Goal: Information Seeking & Learning: Compare options

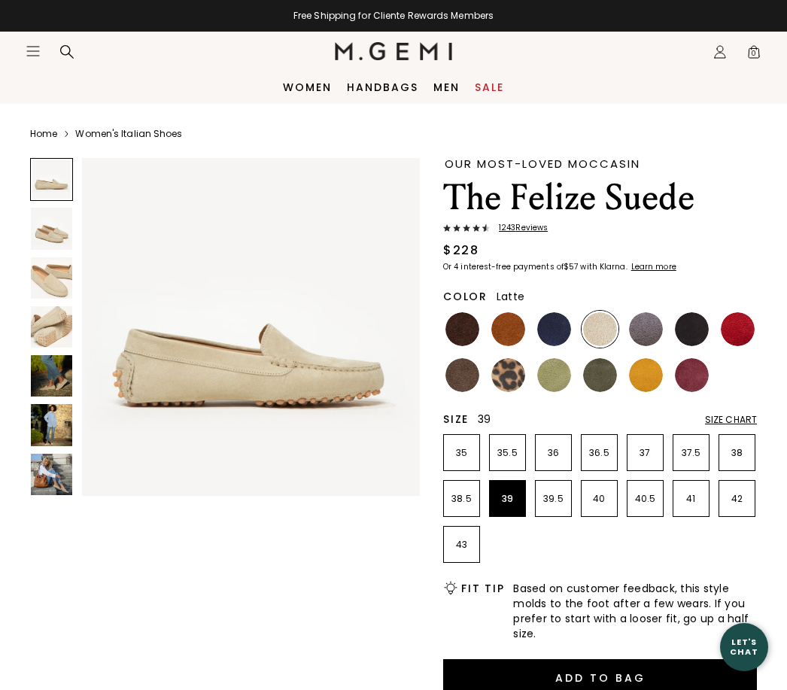
click at [505, 493] on p "39" at bounding box center [507, 499] width 35 height 12
click at [56, 223] on img at bounding box center [51, 228] width 41 height 41
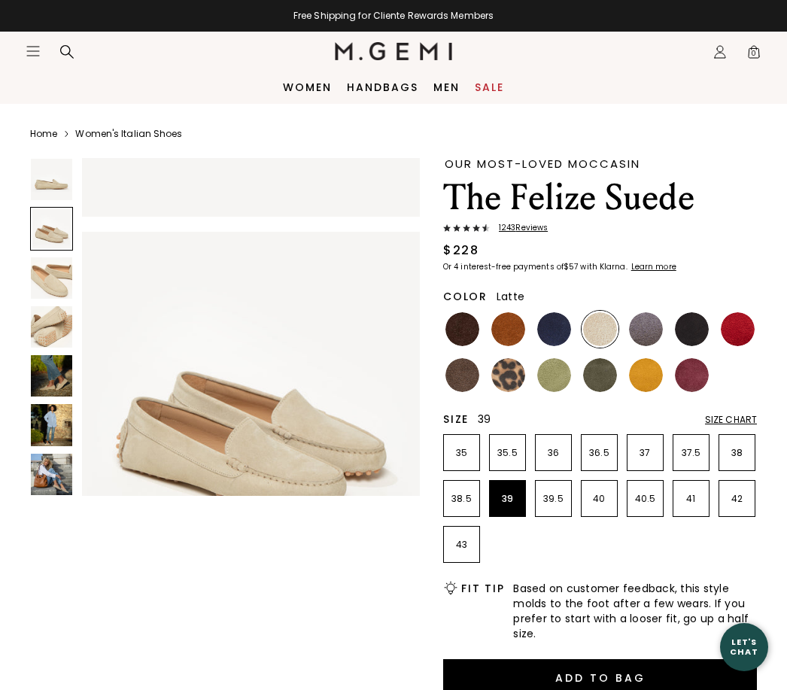
scroll to position [353, 0]
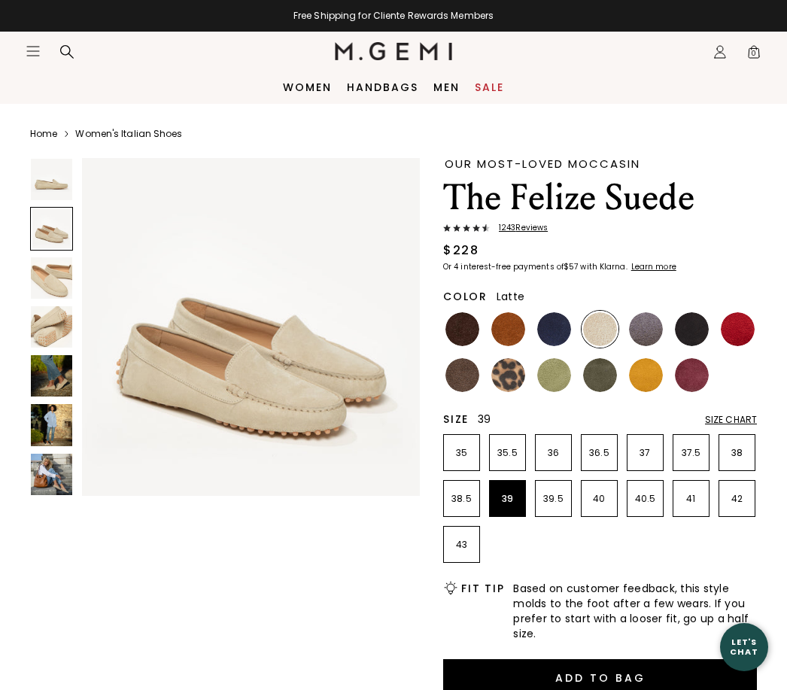
click at [58, 284] on img at bounding box center [51, 277] width 41 height 41
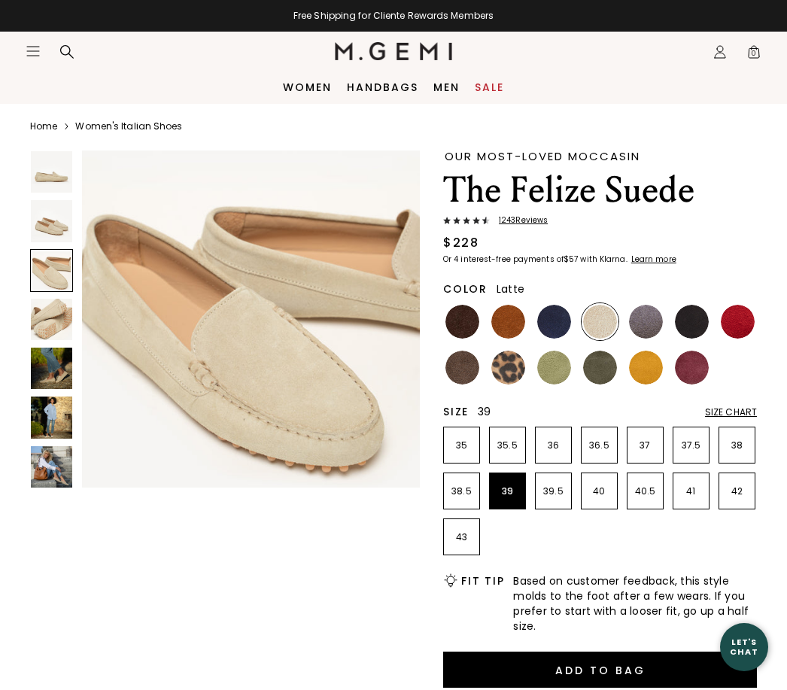
scroll to position [0, 0]
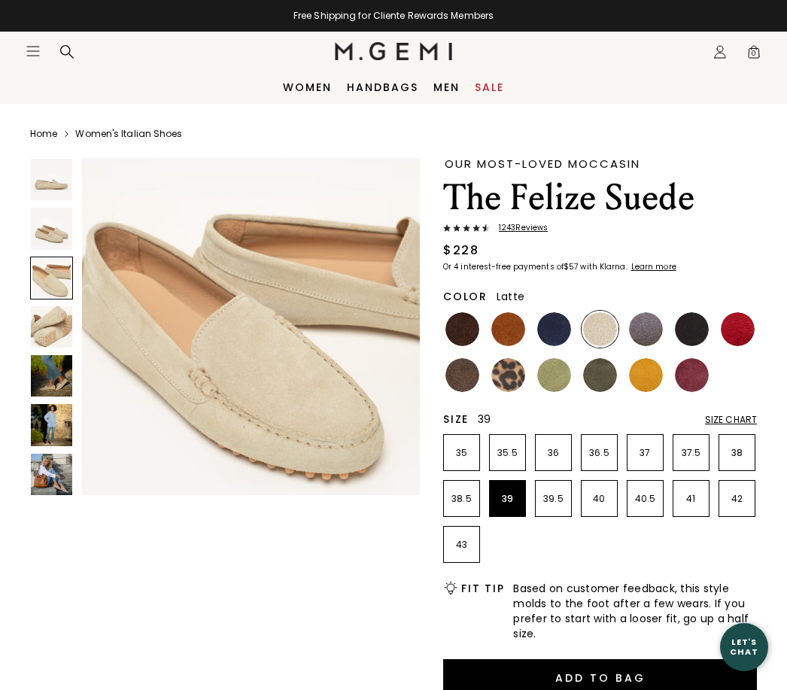
click at [563, 374] on img at bounding box center [554, 375] width 34 height 34
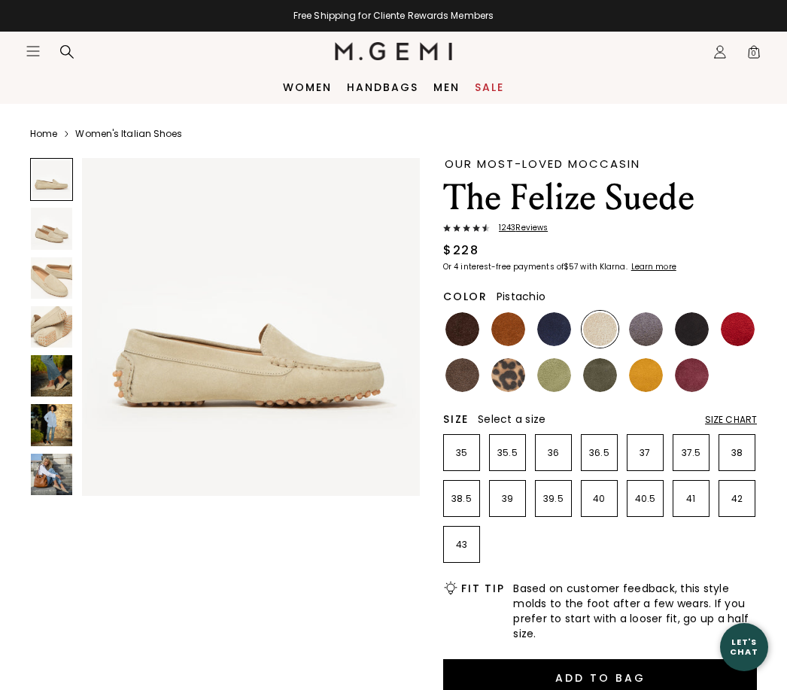
click at [547, 378] on img at bounding box center [554, 375] width 34 height 34
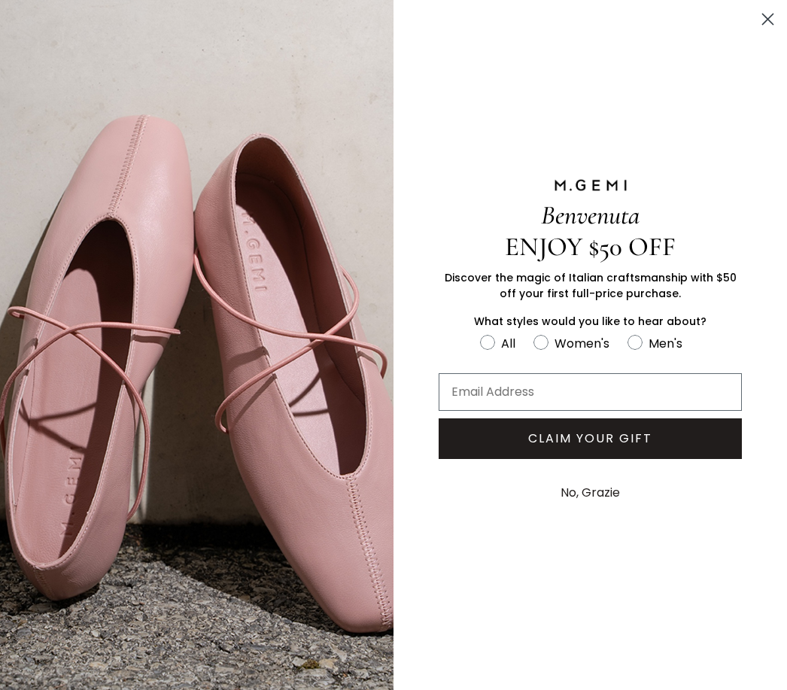
click at [534, 346] on circle "FULLSCREEN Form" at bounding box center [541, 342] width 14 height 14
click at [480, 333] on input "Women's" at bounding box center [479, 332] width 1 height 1
radio input "true"
click at [526, 390] on input "Email Address" at bounding box center [589, 392] width 303 height 38
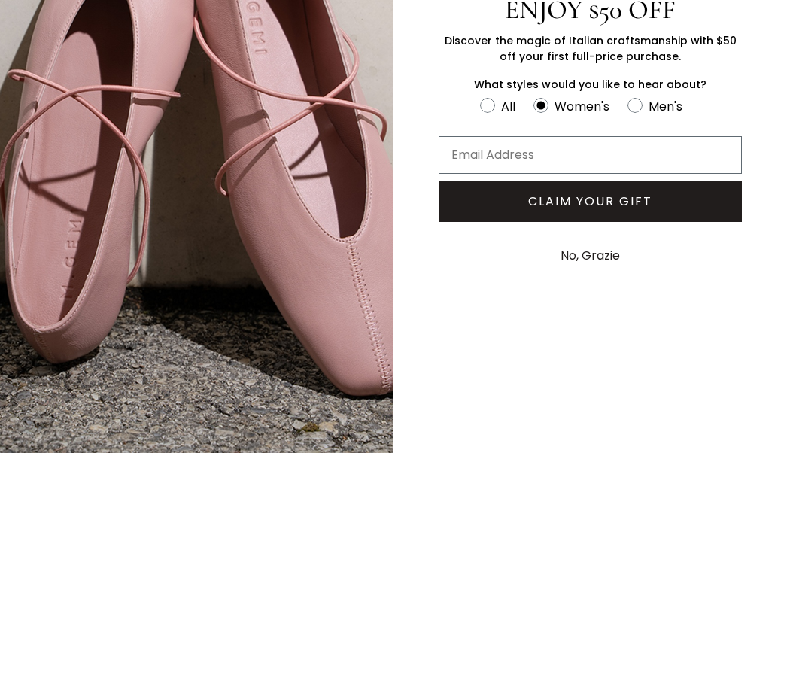
type input "lynskillington@mac.com"
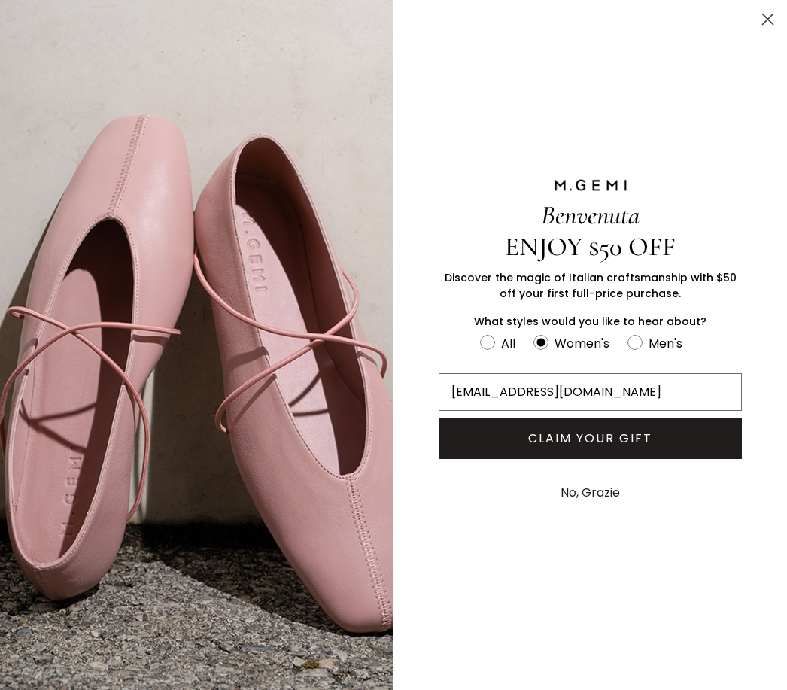
click at [645, 441] on button "CLAIM YOUR GIFT" at bounding box center [589, 438] width 303 height 41
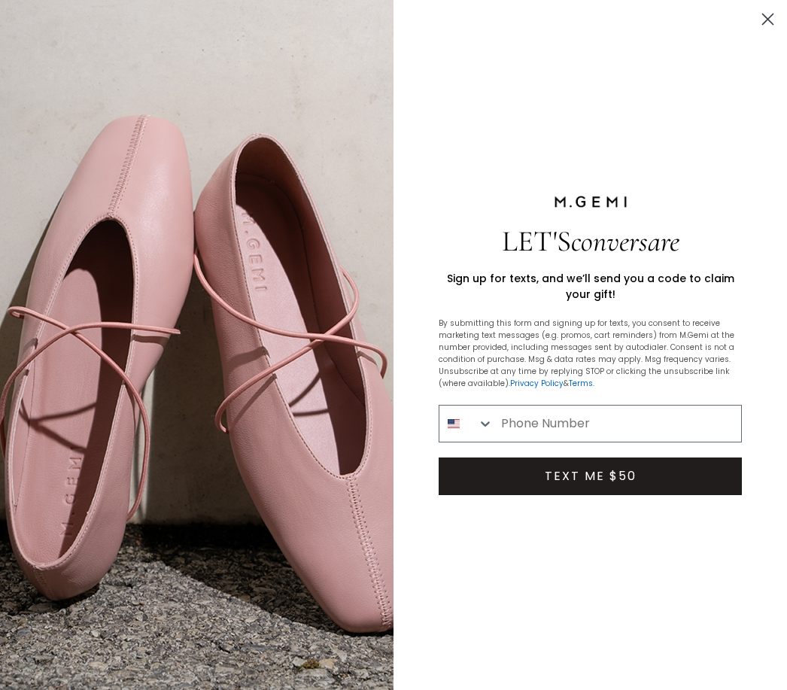
click at [532, 419] on input "Phone Number" at bounding box center [616, 423] width 247 height 36
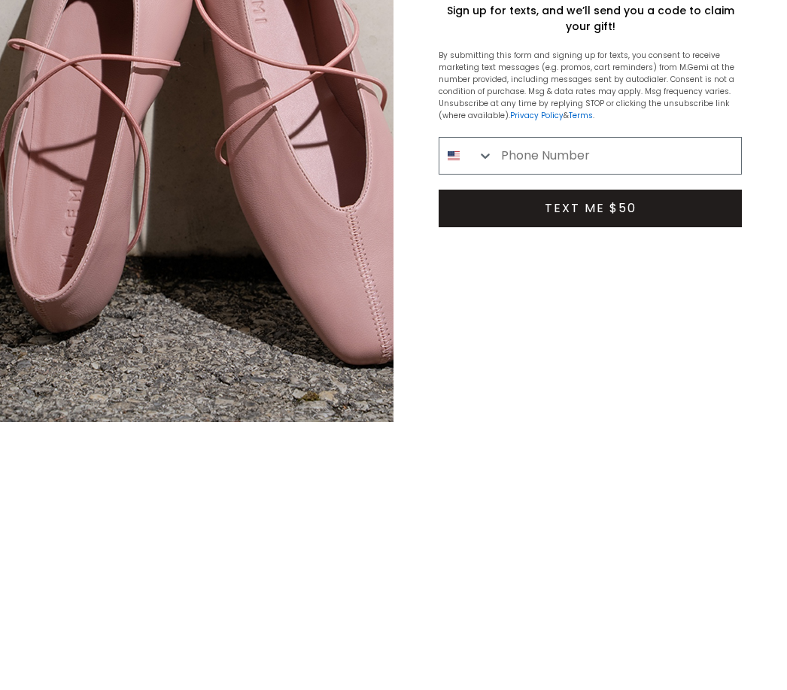
type input "814-977-0265"
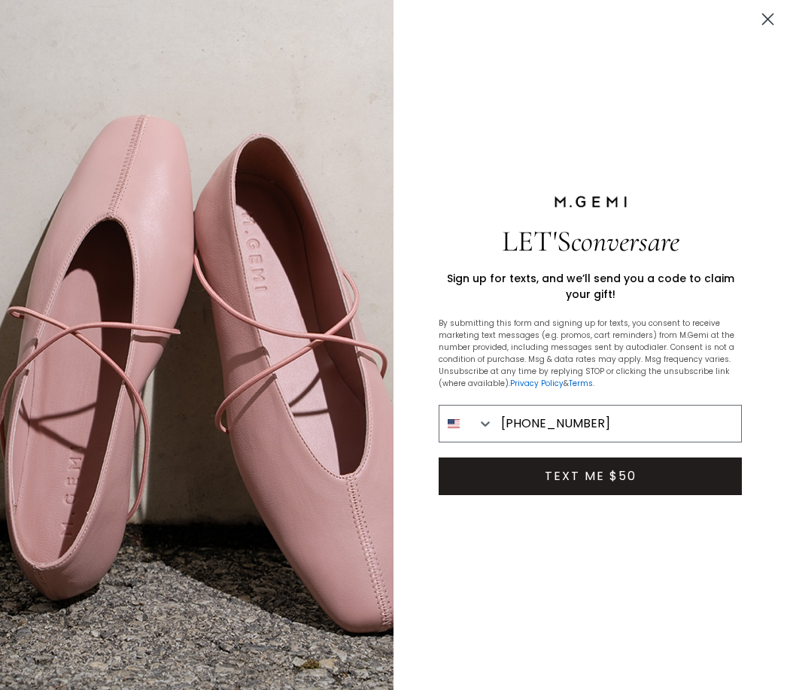
click at [623, 478] on button "TEXT ME $50" at bounding box center [589, 476] width 303 height 38
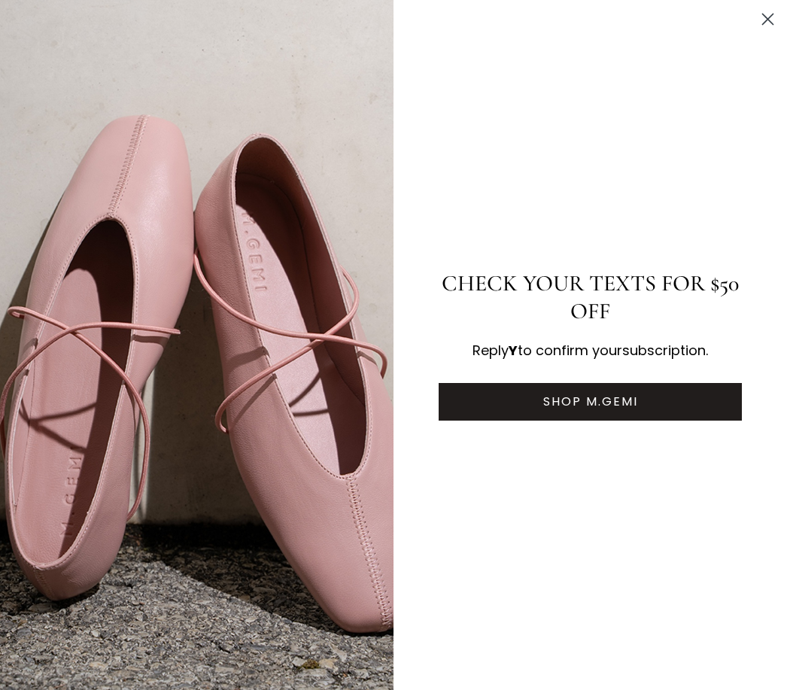
click at [621, 396] on button "SHOP M.GEMI" at bounding box center [589, 402] width 303 height 38
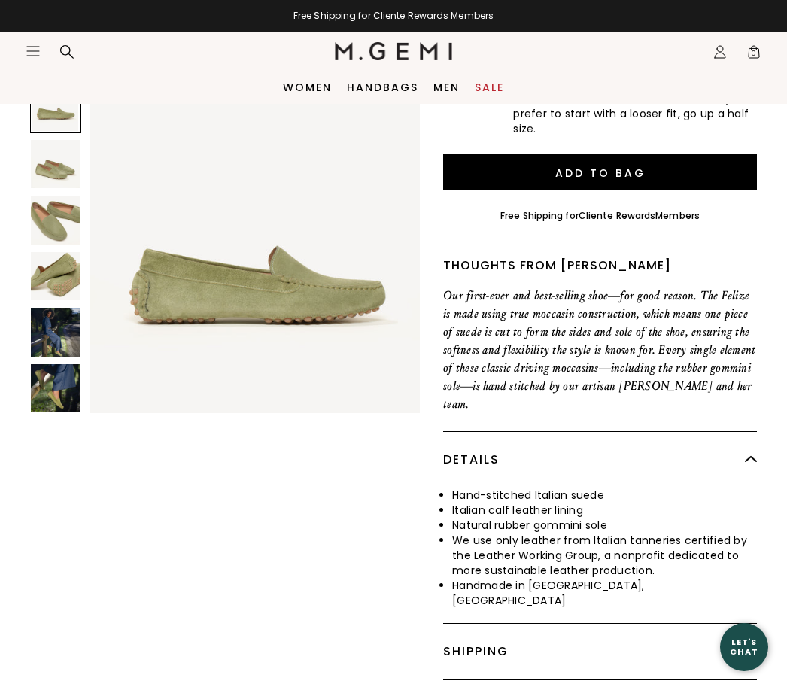
scroll to position [162, 0]
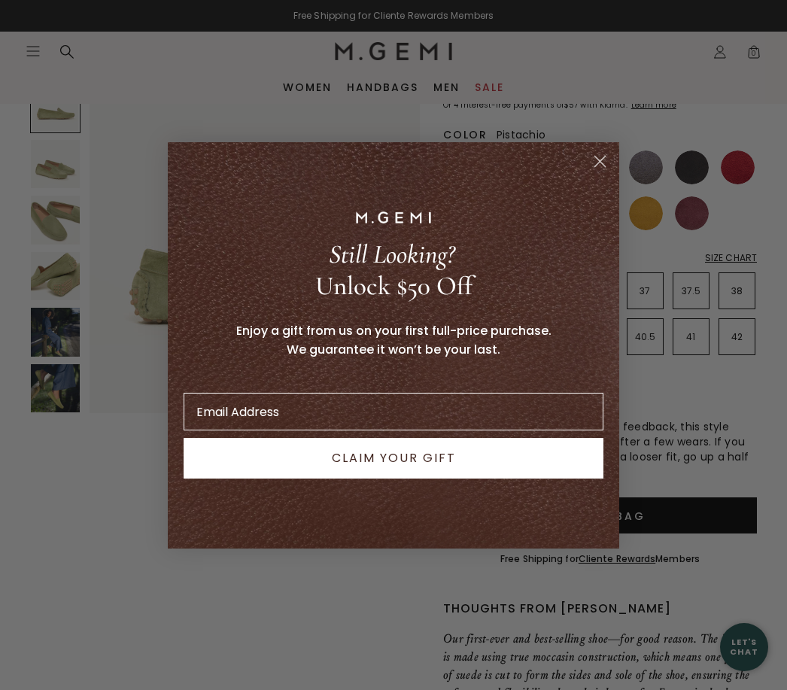
click at [392, 417] on input "Email Address" at bounding box center [394, 412] width 420 height 38
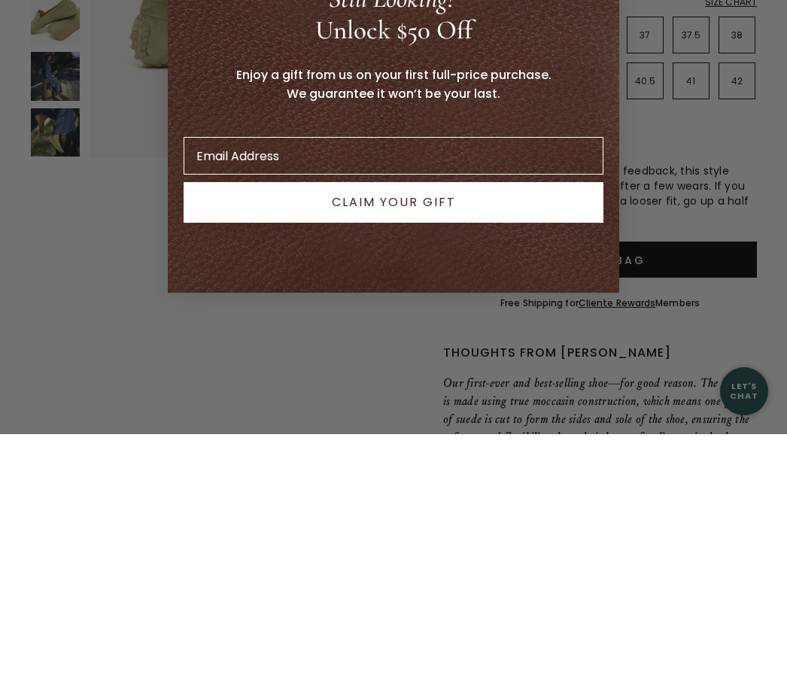
type input "lynskillington@mac.com"
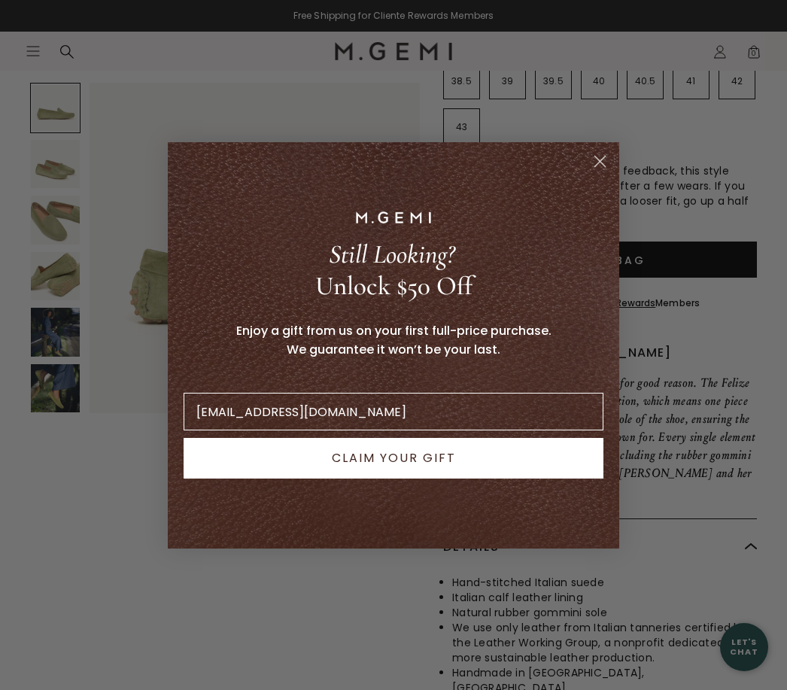
click at [451, 461] on button "CLAIM YOUR GIFT" at bounding box center [394, 458] width 420 height 41
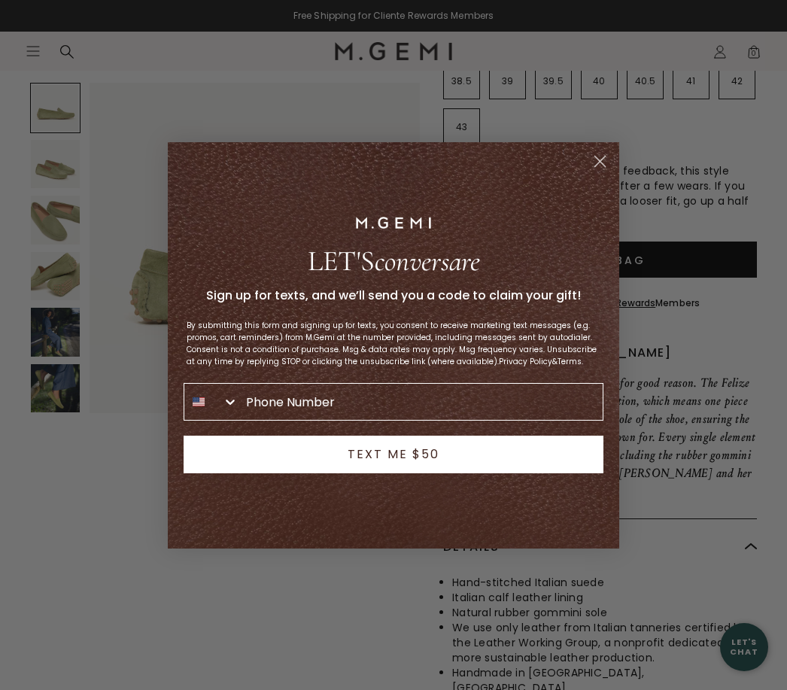
click at [402, 406] on input "Phone Number" at bounding box center [420, 402] width 364 height 36
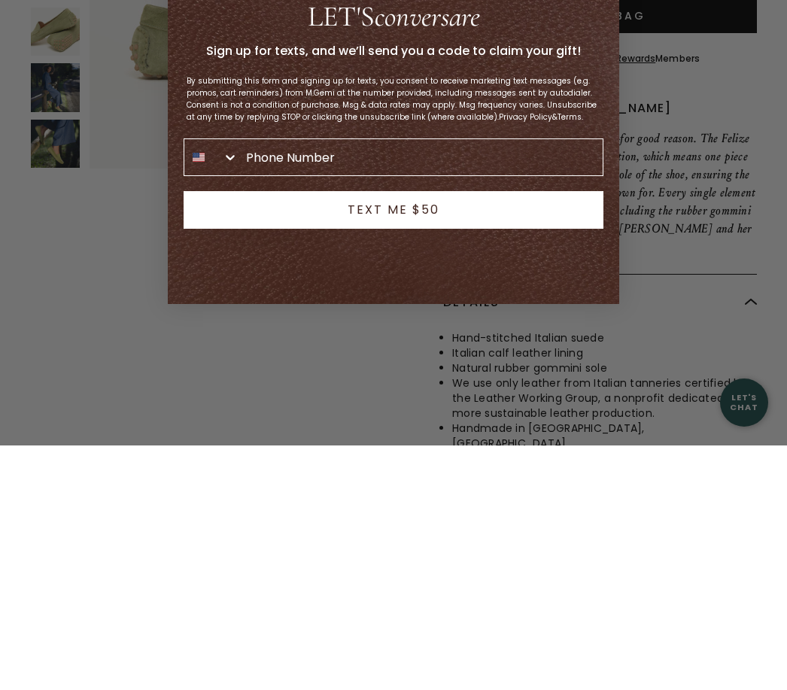
type input "814-977-0265"
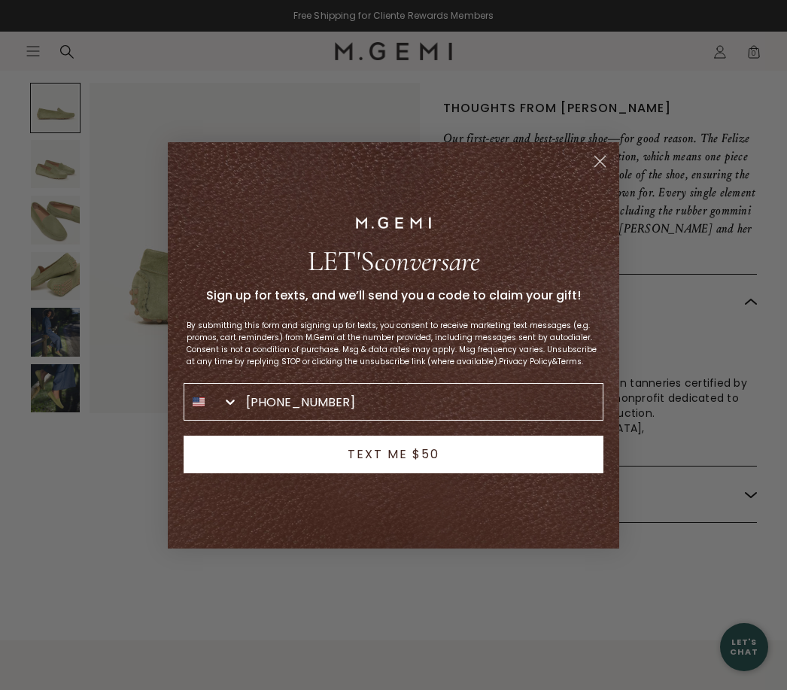
click at [456, 467] on button "TEXT ME $50" at bounding box center [394, 454] width 420 height 38
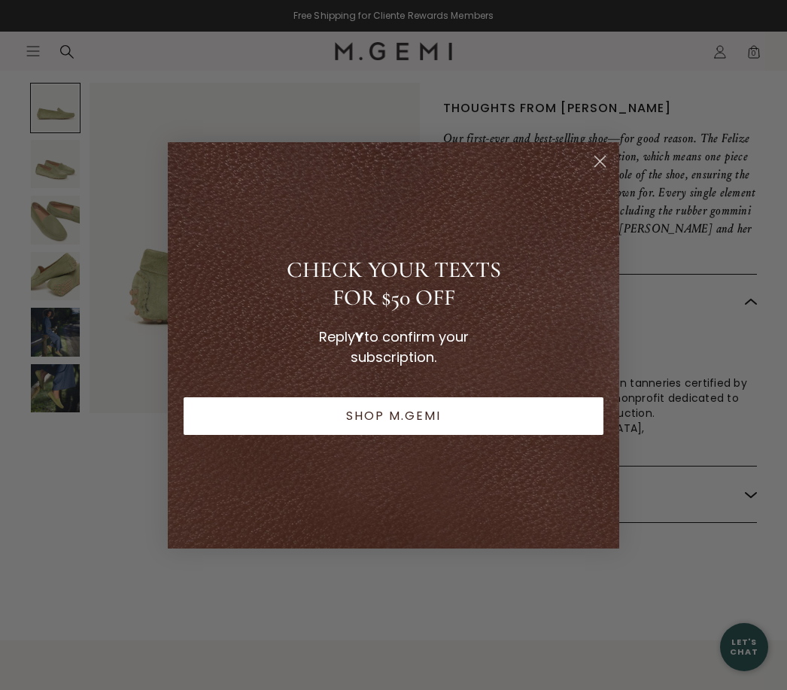
click at [449, 405] on button "SHOP M.GEMI" at bounding box center [394, 416] width 420 height 38
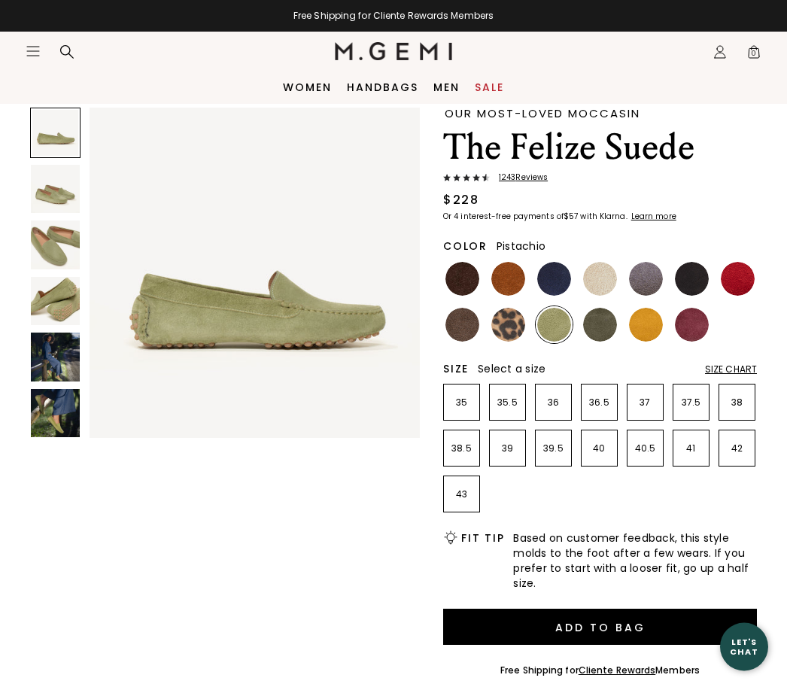
scroll to position [0, 0]
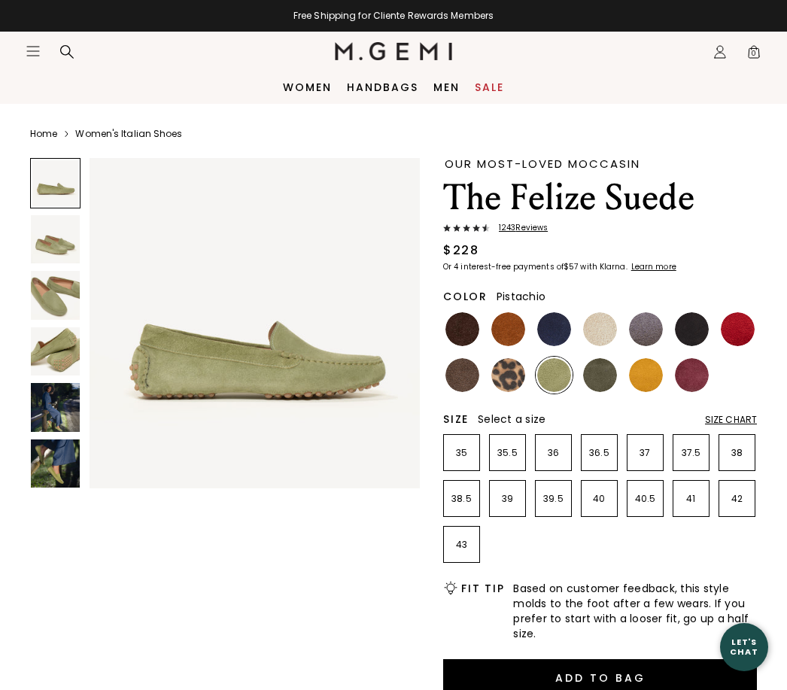
click at [457, 375] on img at bounding box center [462, 375] width 34 height 34
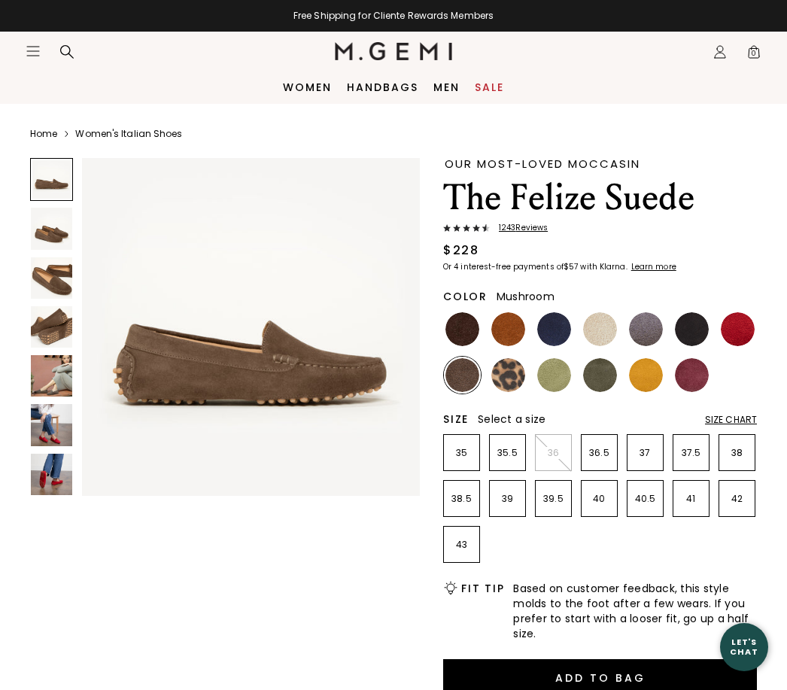
click at [599, 320] on img at bounding box center [600, 329] width 34 height 34
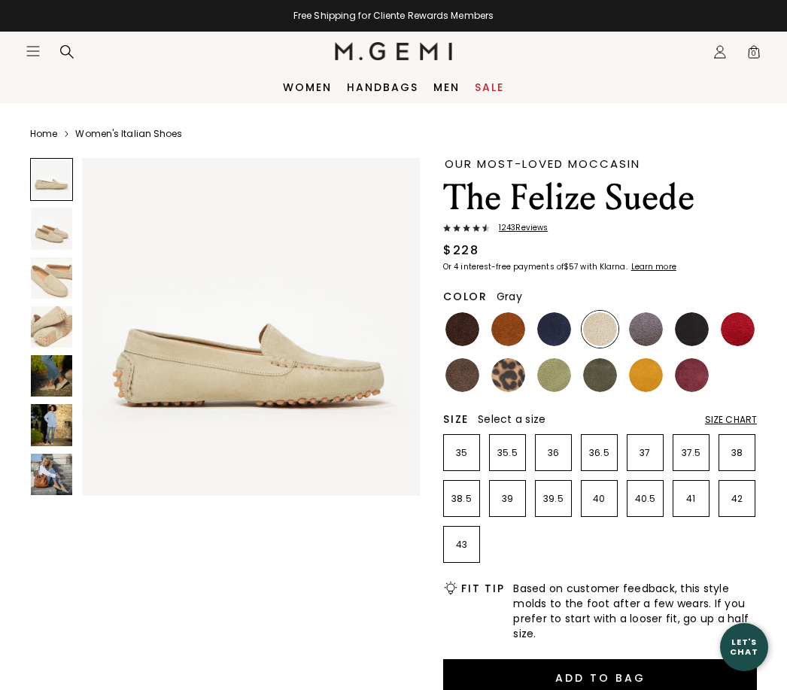
click at [635, 324] on img at bounding box center [646, 329] width 34 height 34
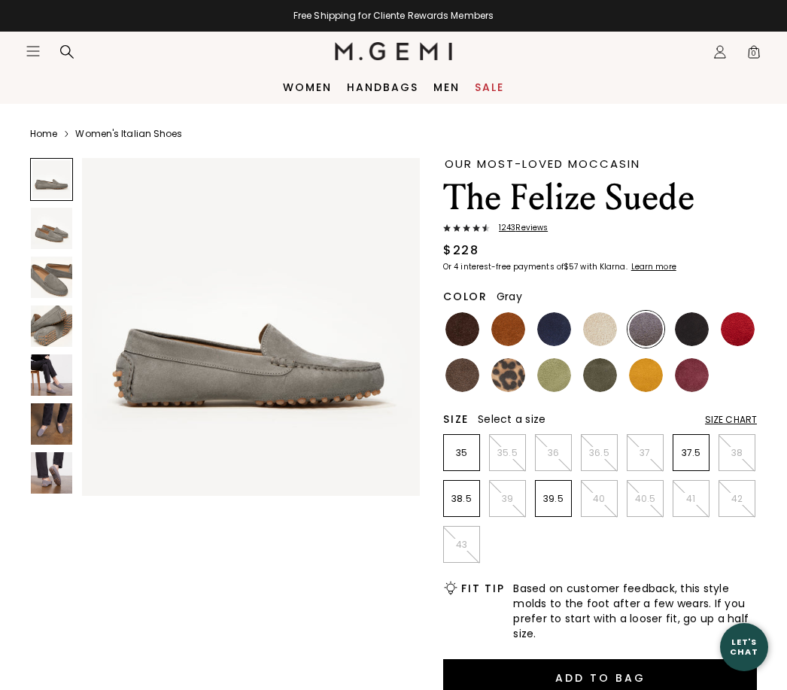
click at [693, 377] on img at bounding box center [692, 375] width 34 height 34
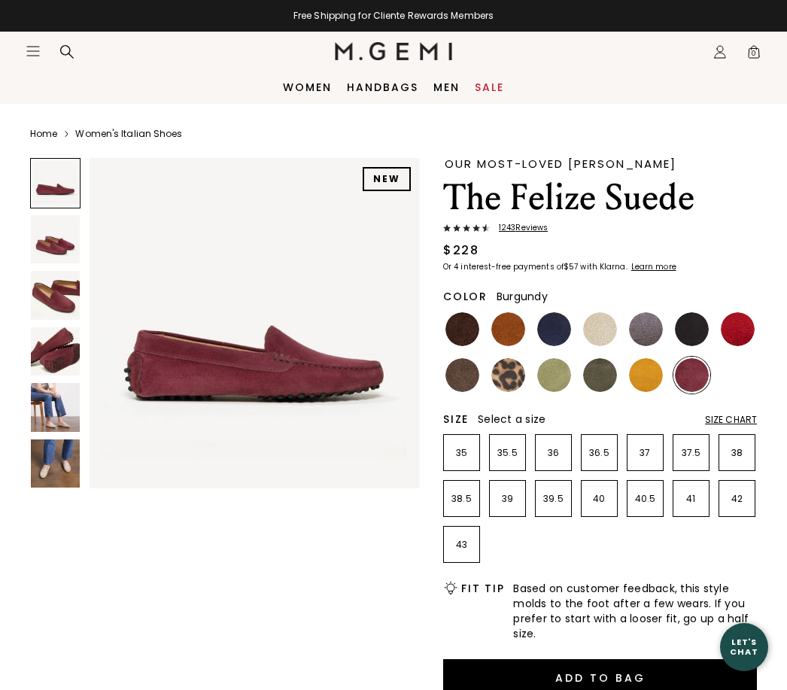
click at [472, 329] on img at bounding box center [462, 329] width 34 height 34
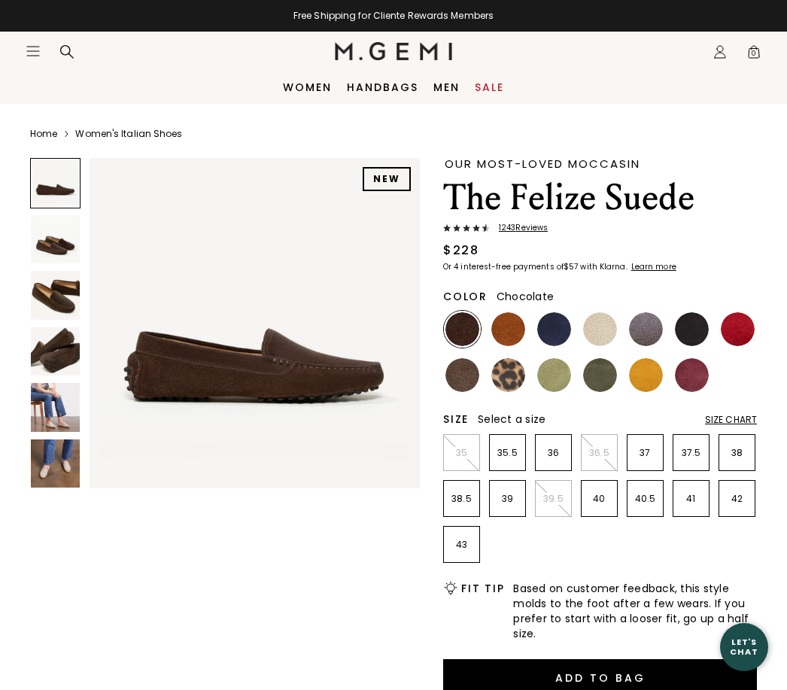
click at [506, 370] on img at bounding box center [508, 375] width 34 height 34
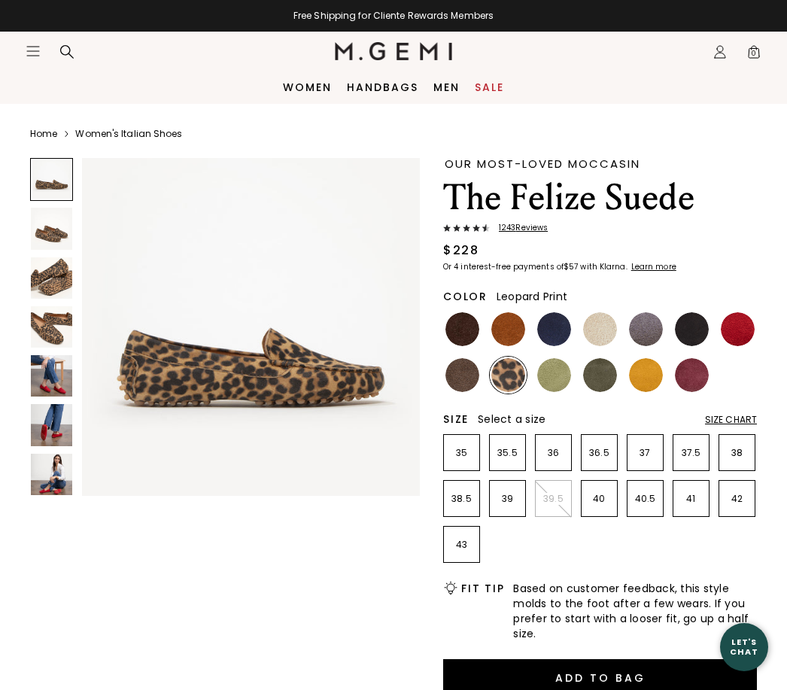
click at [295, 88] on link "Women" at bounding box center [307, 87] width 49 height 12
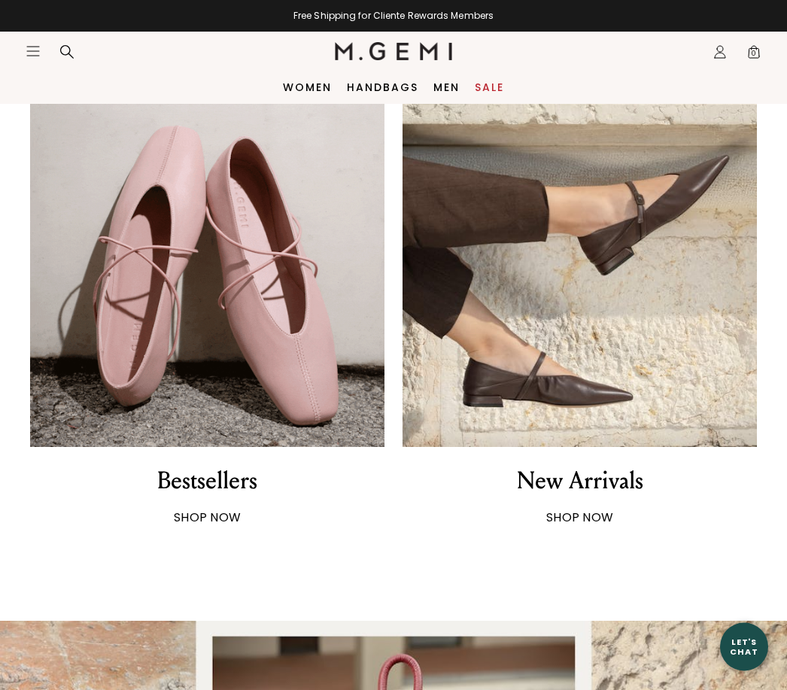
scroll to position [716, 0]
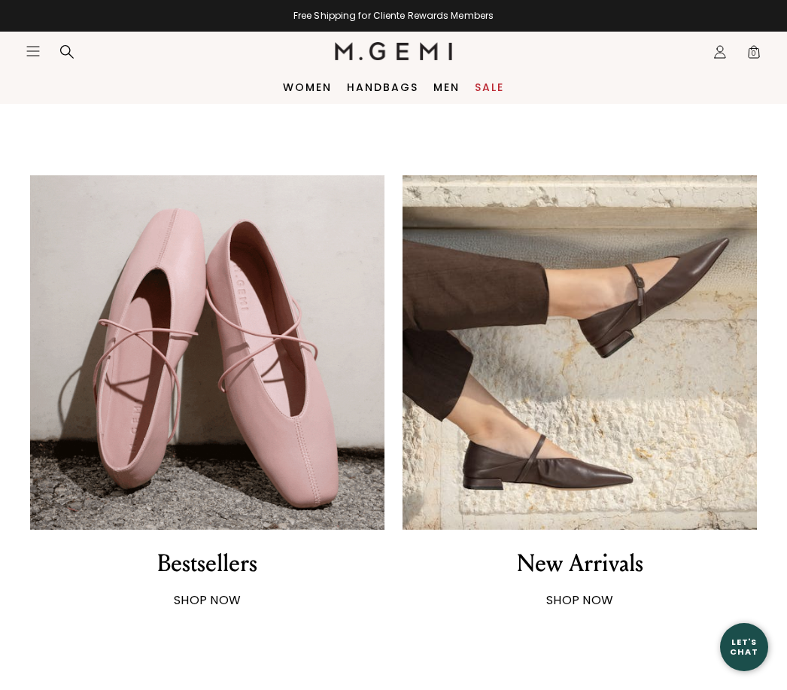
click at [569, 435] on img at bounding box center [579, 352] width 354 height 354
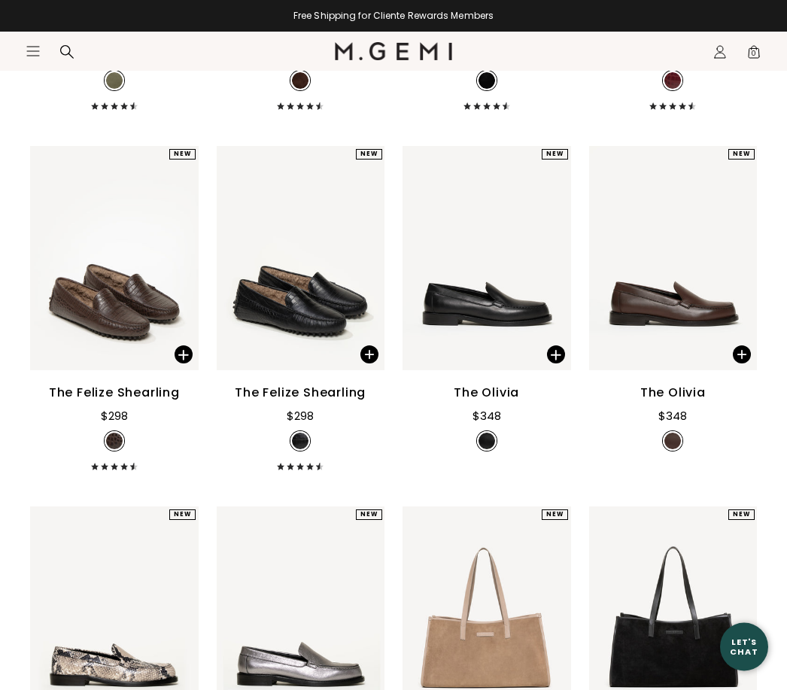
scroll to position [512, 0]
click at [320, 402] on div "The Felize Shearling" at bounding box center [300, 393] width 131 height 18
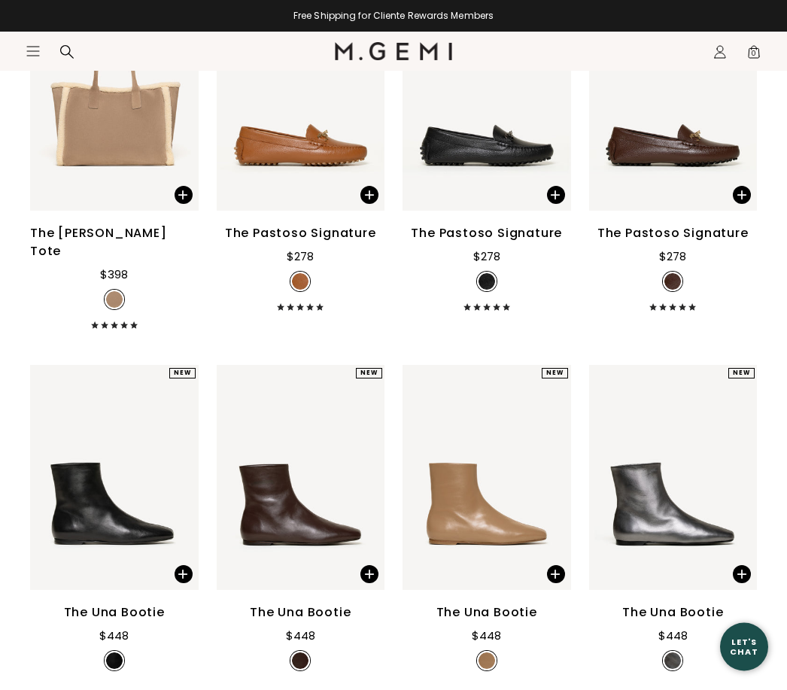
scroll to position [2841, 0]
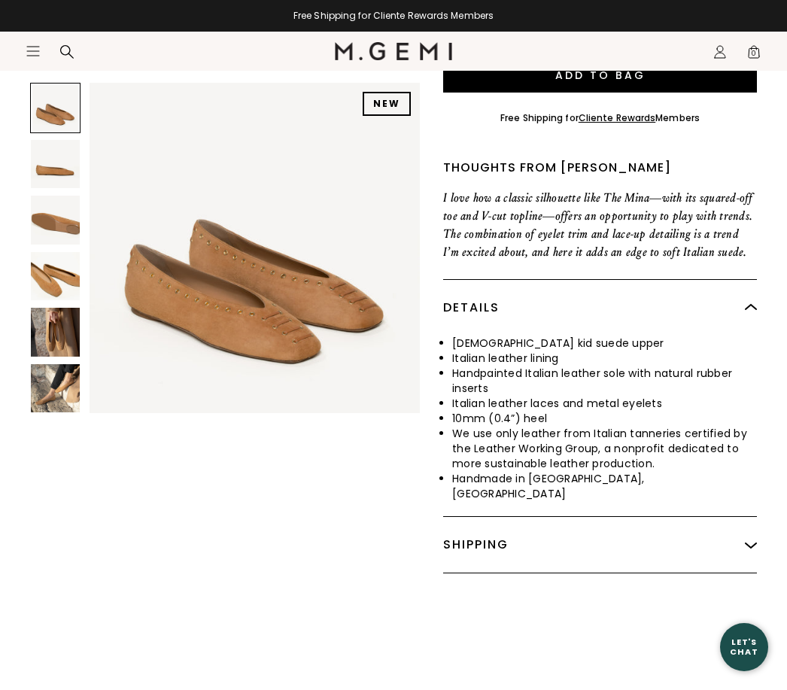
scroll to position [452, 0]
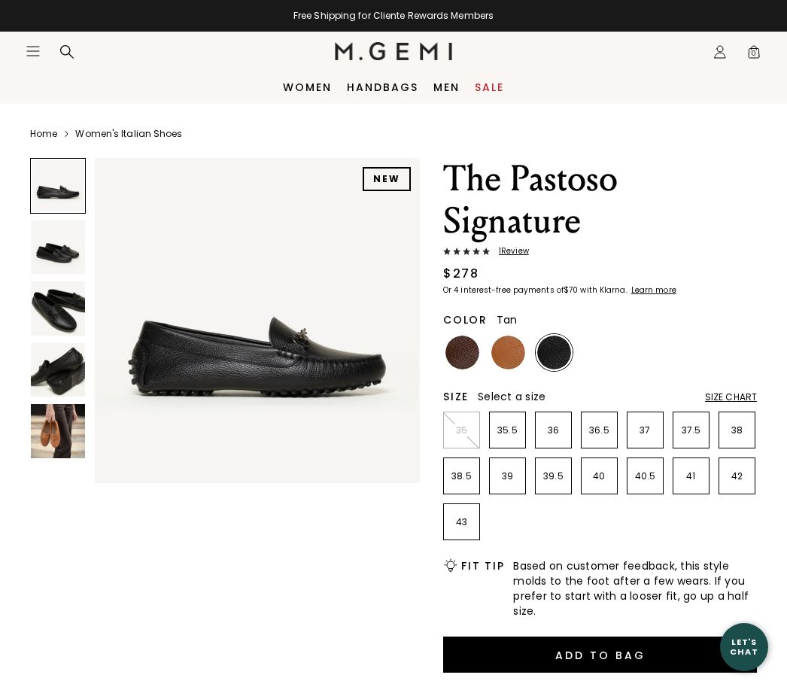
click at [504, 353] on img at bounding box center [508, 352] width 34 height 34
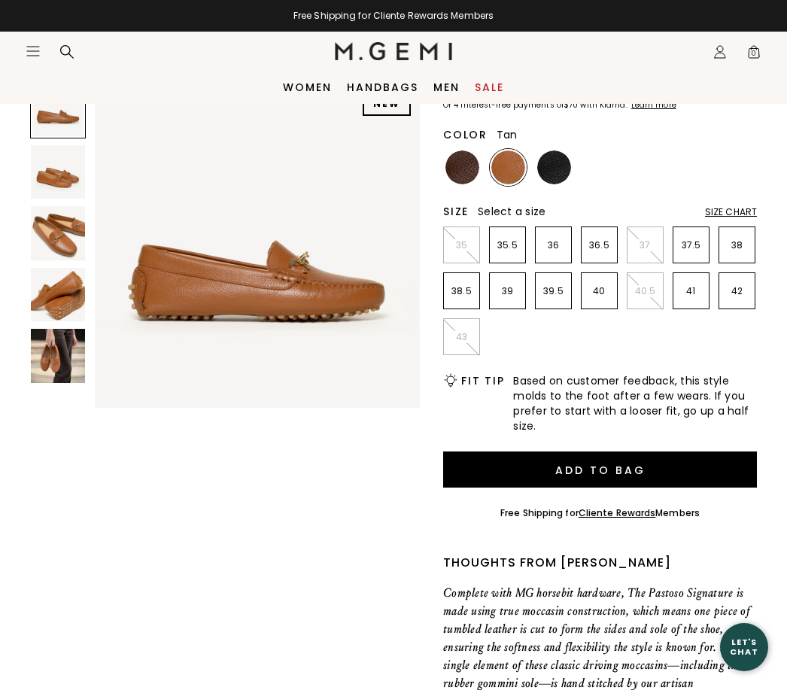
scroll to position [184, 0]
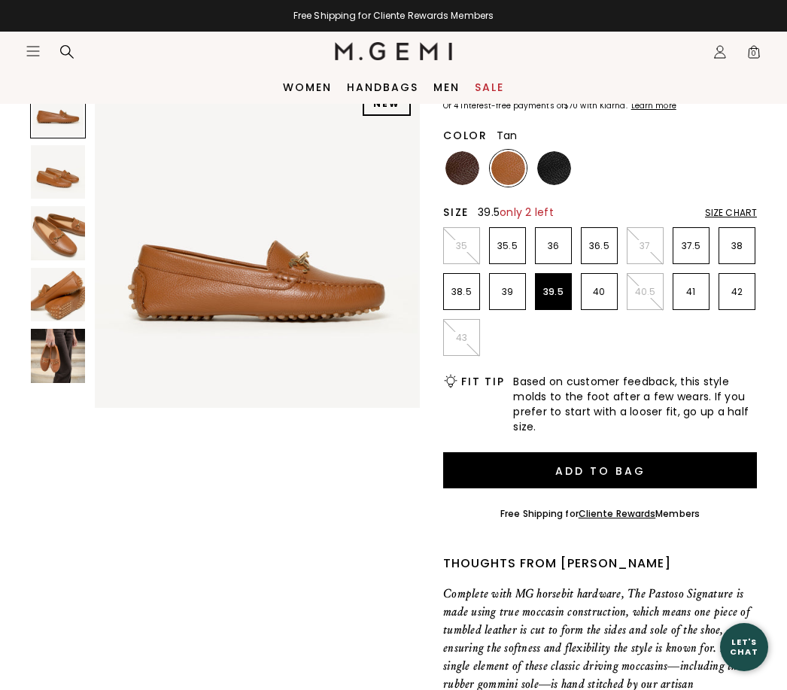
click at [543, 299] on li "39.5" at bounding box center [553, 291] width 37 height 37
click at [270, 290] on img at bounding box center [257, 245] width 325 height 325
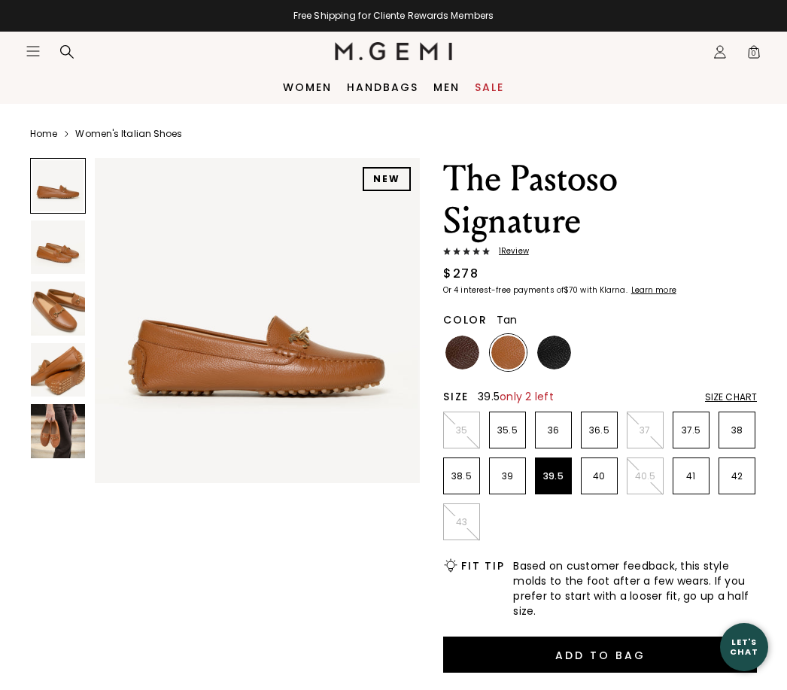
click at [50, 366] on img at bounding box center [58, 370] width 54 height 54
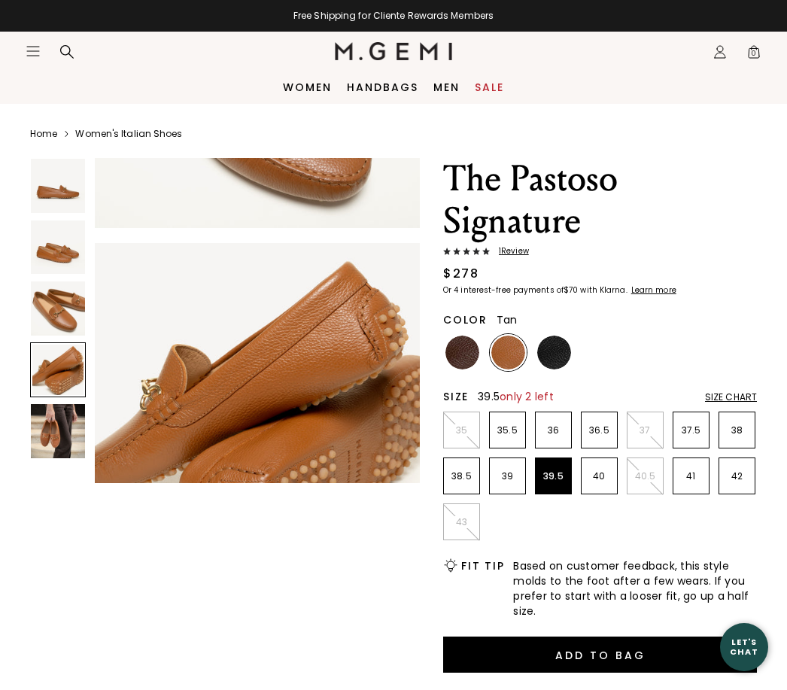
scroll to position [1021, 0]
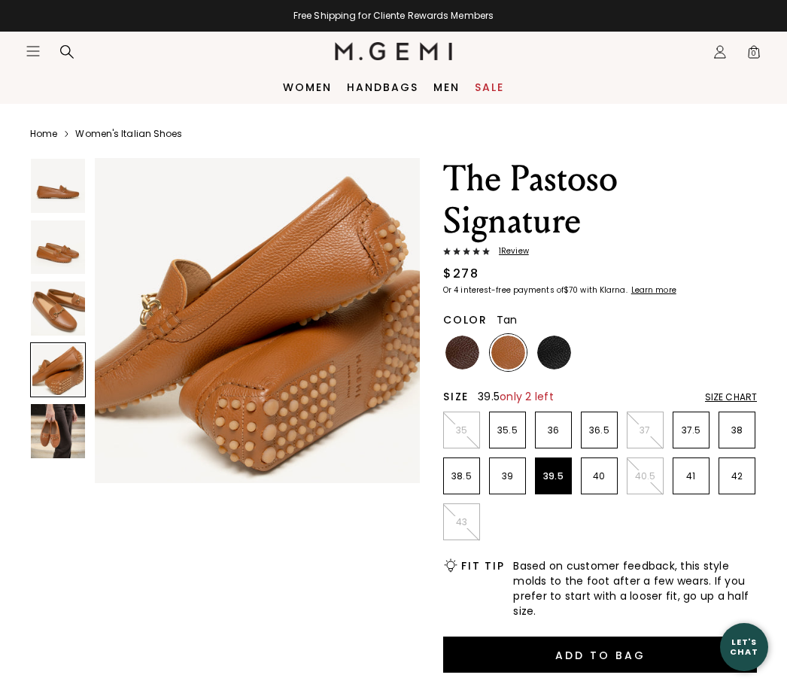
click at [304, 424] on img at bounding box center [257, 320] width 325 height 325
click at [56, 312] on img at bounding box center [58, 308] width 54 height 54
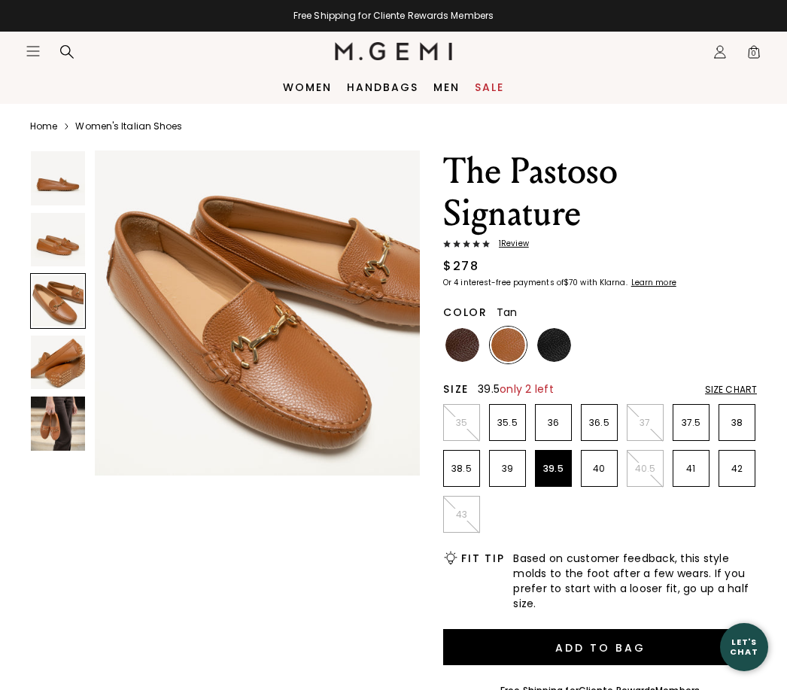
scroll to position [0, 0]
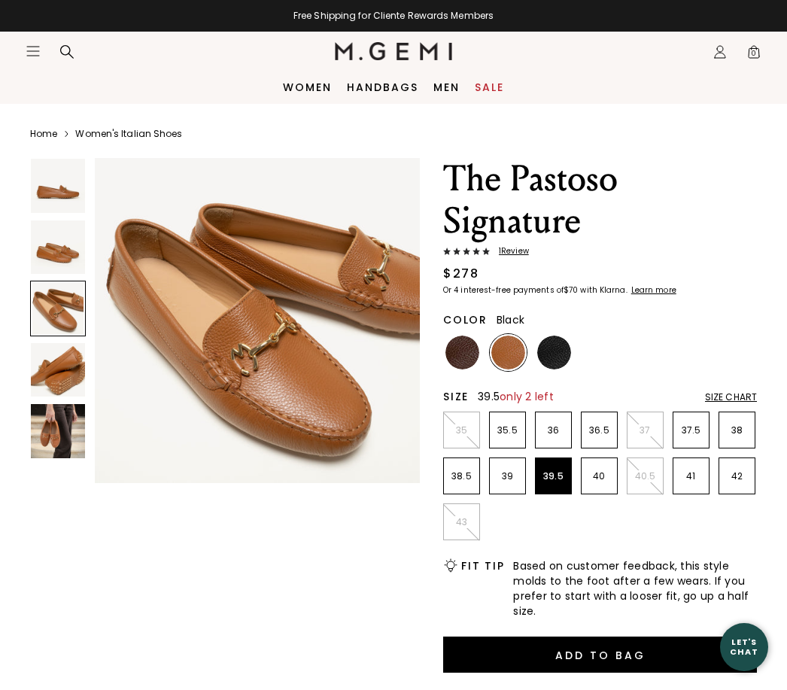
click at [554, 346] on img at bounding box center [554, 352] width 34 height 34
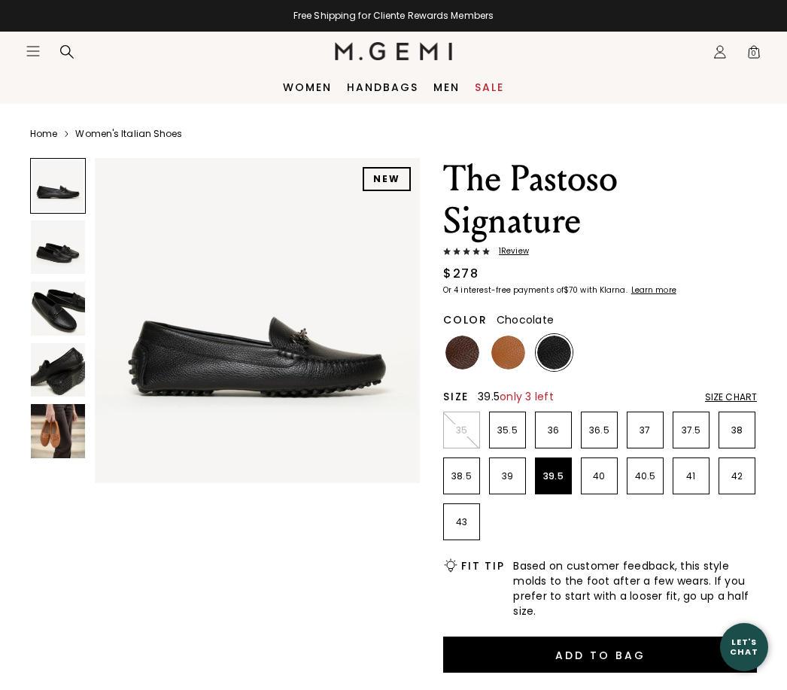
click at [464, 349] on img at bounding box center [462, 352] width 34 height 34
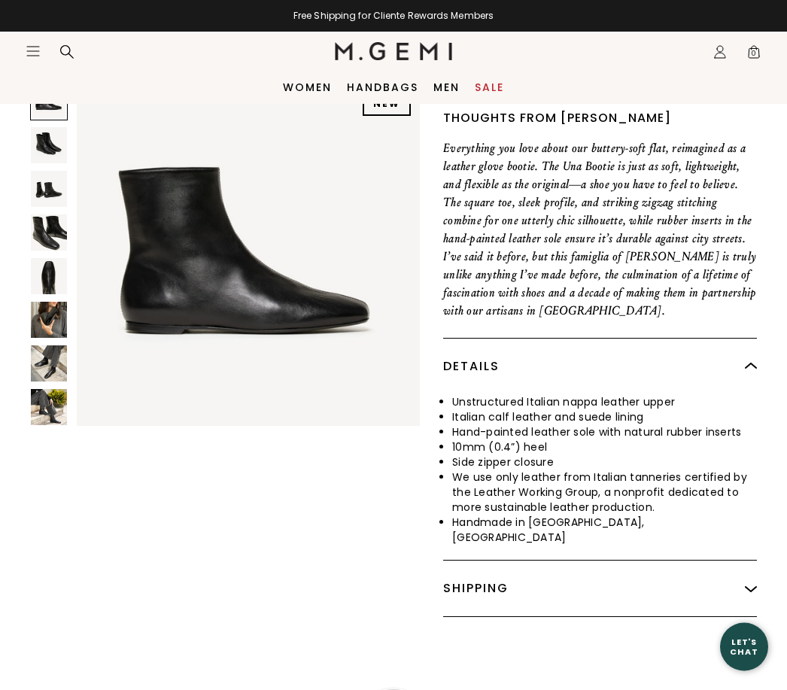
scroll to position [508, 0]
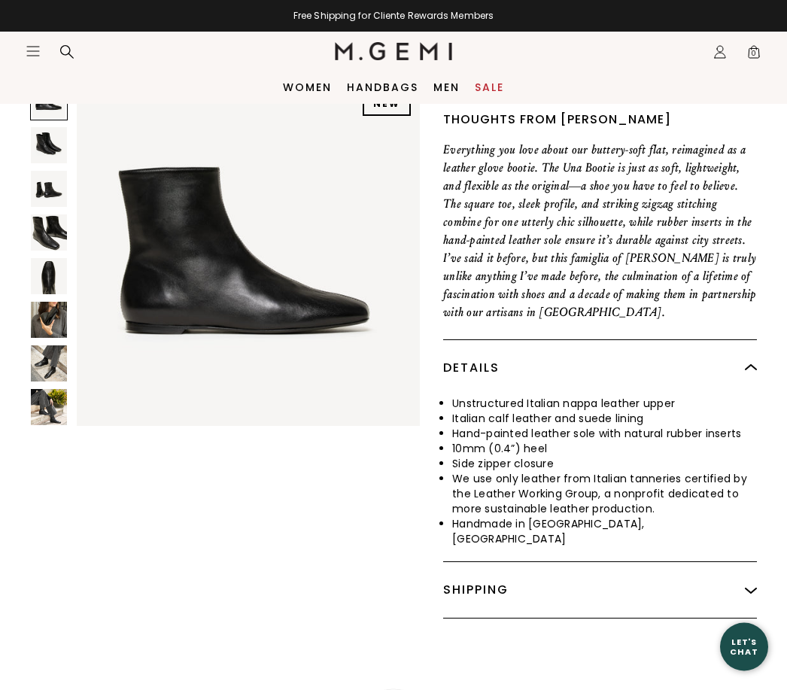
click at [208, 270] on img at bounding box center [248, 254] width 343 height 343
click at [258, 333] on img at bounding box center [248, 254] width 343 height 343
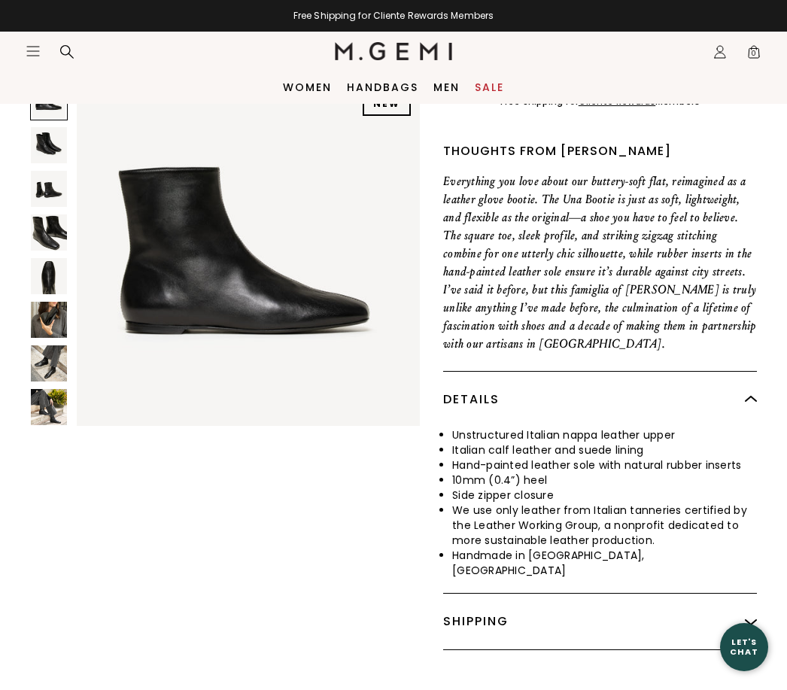
scroll to position [466, 0]
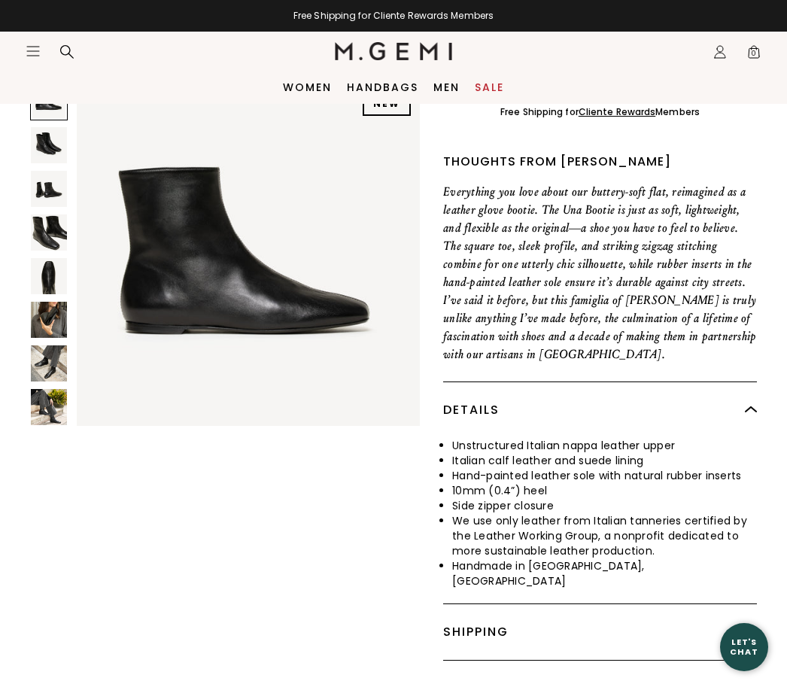
click at [201, 275] on img at bounding box center [248, 254] width 343 height 343
click at [48, 154] on img at bounding box center [49, 145] width 36 height 36
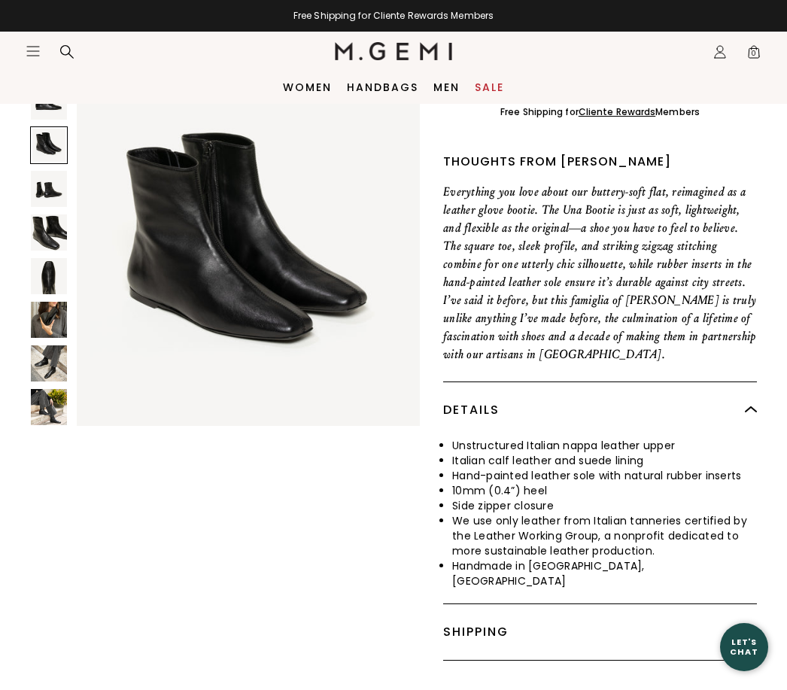
click at [33, 248] on img at bounding box center [49, 232] width 36 height 36
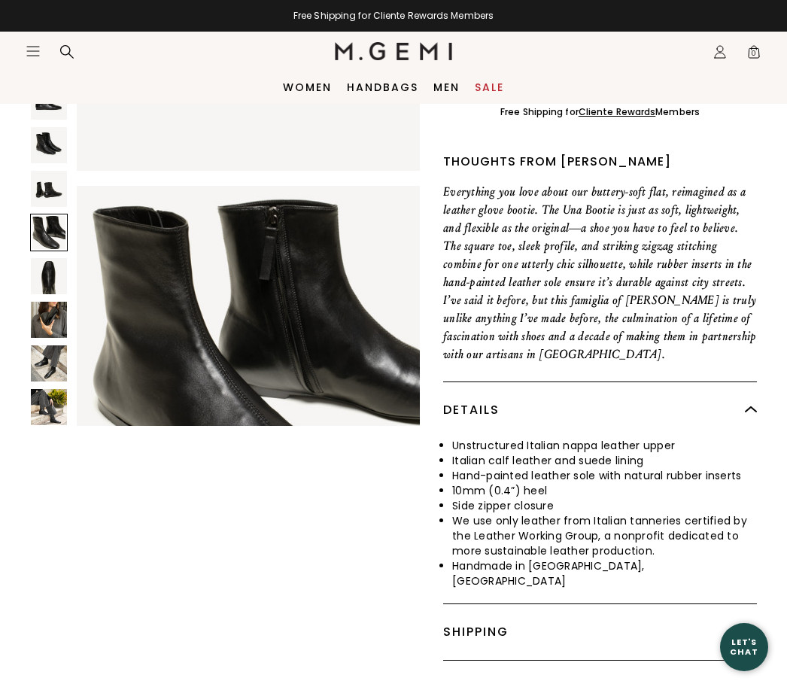
scroll to position [1074, 0]
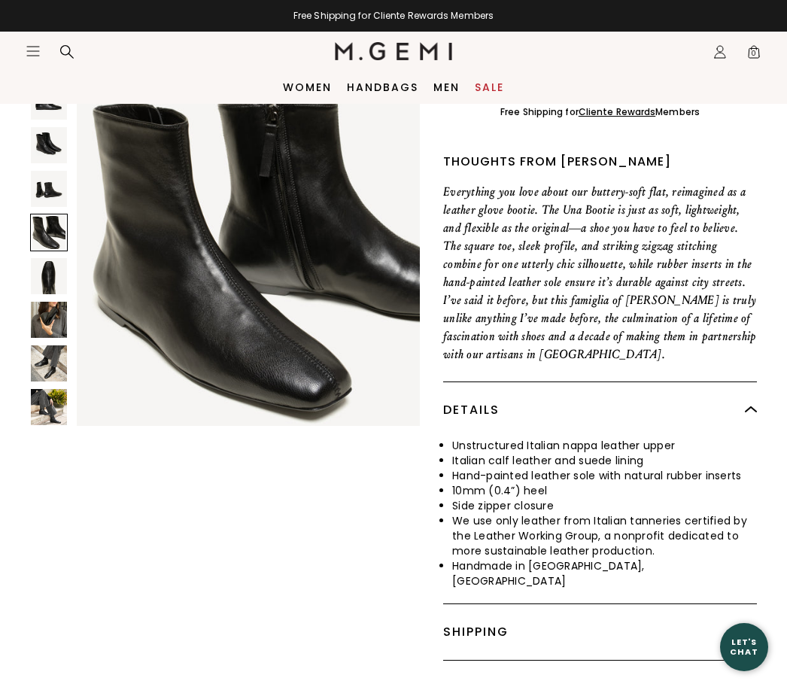
click at [37, 292] on img at bounding box center [49, 276] width 36 height 36
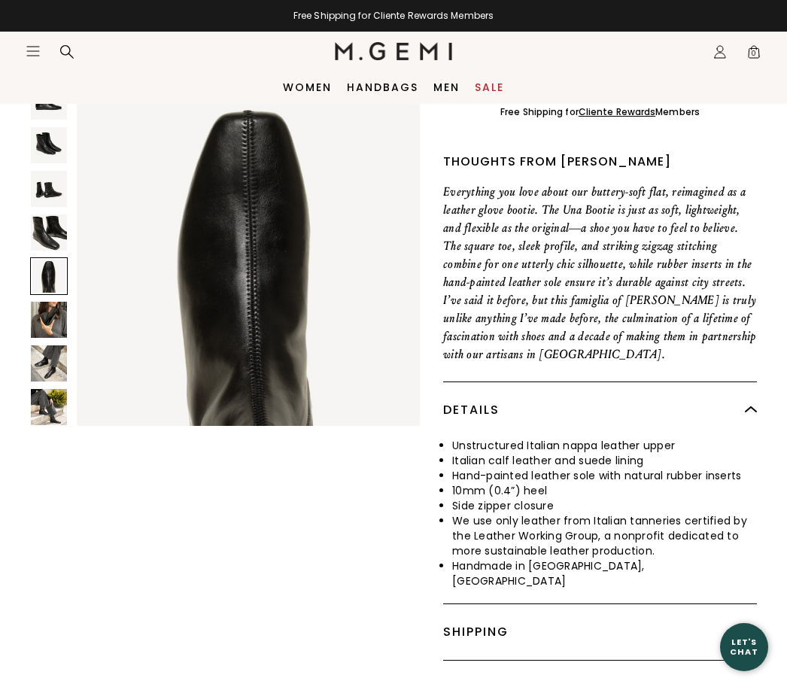
click at [62, 347] on img at bounding box center [49, 363] width 36 height 36
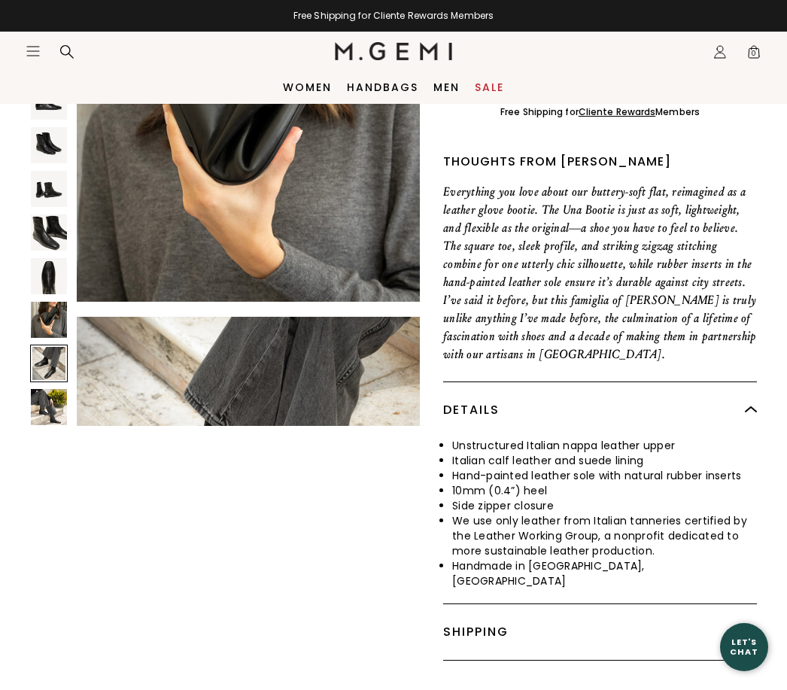
scroll to position [2148, 0]
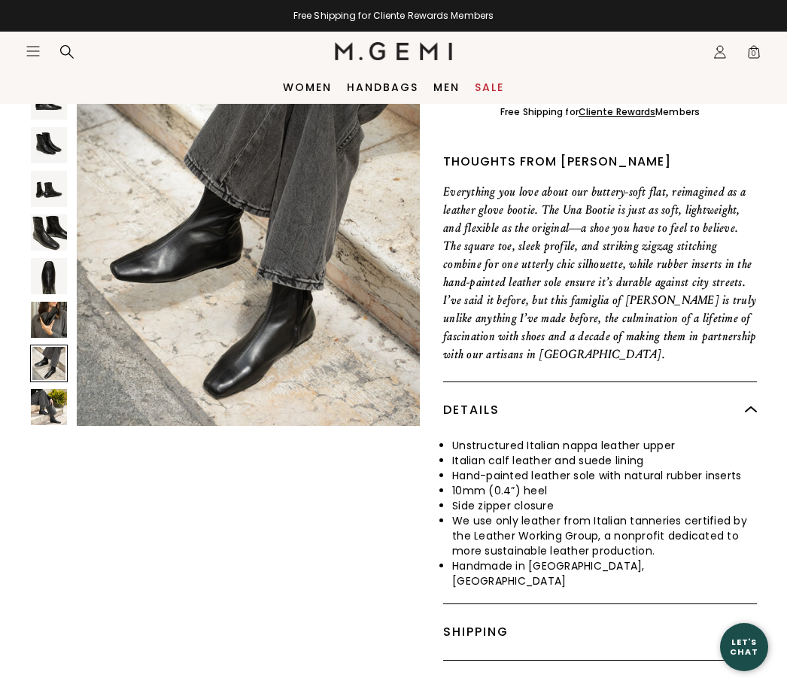
click at [53, 410] on img at bounding box center [49, 407] width 36 height 36
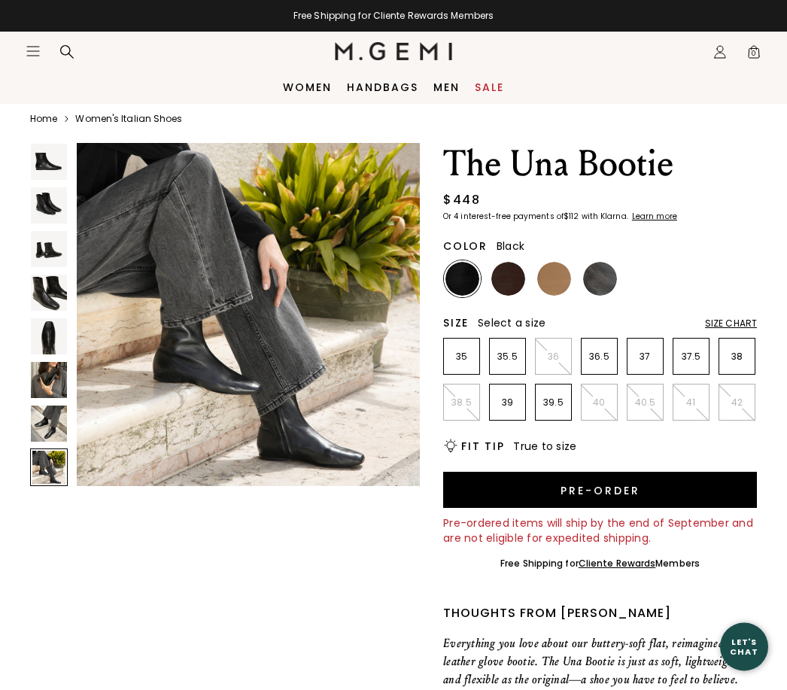
scroll to position [9, 0]
